Goal: Information Seeking & Learning: Learn about a topic

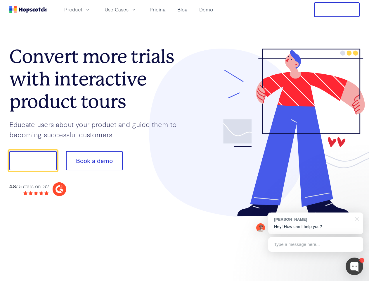
click at [185, 140] on div at bounding box center [272, 133] width 175 height 168
click at [82, 9] on span "Product" at bounding box center [73, 9] width 18 height 7
click at [129, 9] on span "Use Cases" at bounding box center [117, 9] width 24 height 7
click at [337, 10] on button "Free Trial" at bounding box center [337, 9] width 46 height 15
click at [33, 160] on button "Show me!" at bounding box center [32, 160] width 47 height 19
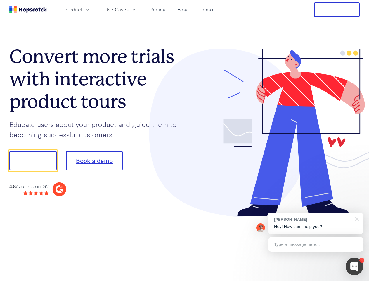
click at [94, 160] on button "Book a demo" at bounding box center [94, 160] width 57 height 19
click at [355, 266] on div at bounding box center [355, 266] width 18 height 18
click at [316, 223] on div "[PERSON_NAME] Hey! How can I help you?" at bounding box center [315, 223] width 95 height 22
click at [356, 218] on div at bounding box center [356, 218] width 15 height 12
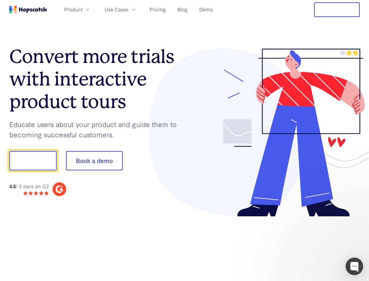
click at [316, 244] on div at bounding box center [309, 199] width 110 height 117
